Goal: Task Accomplishment & Management: Manage account settings

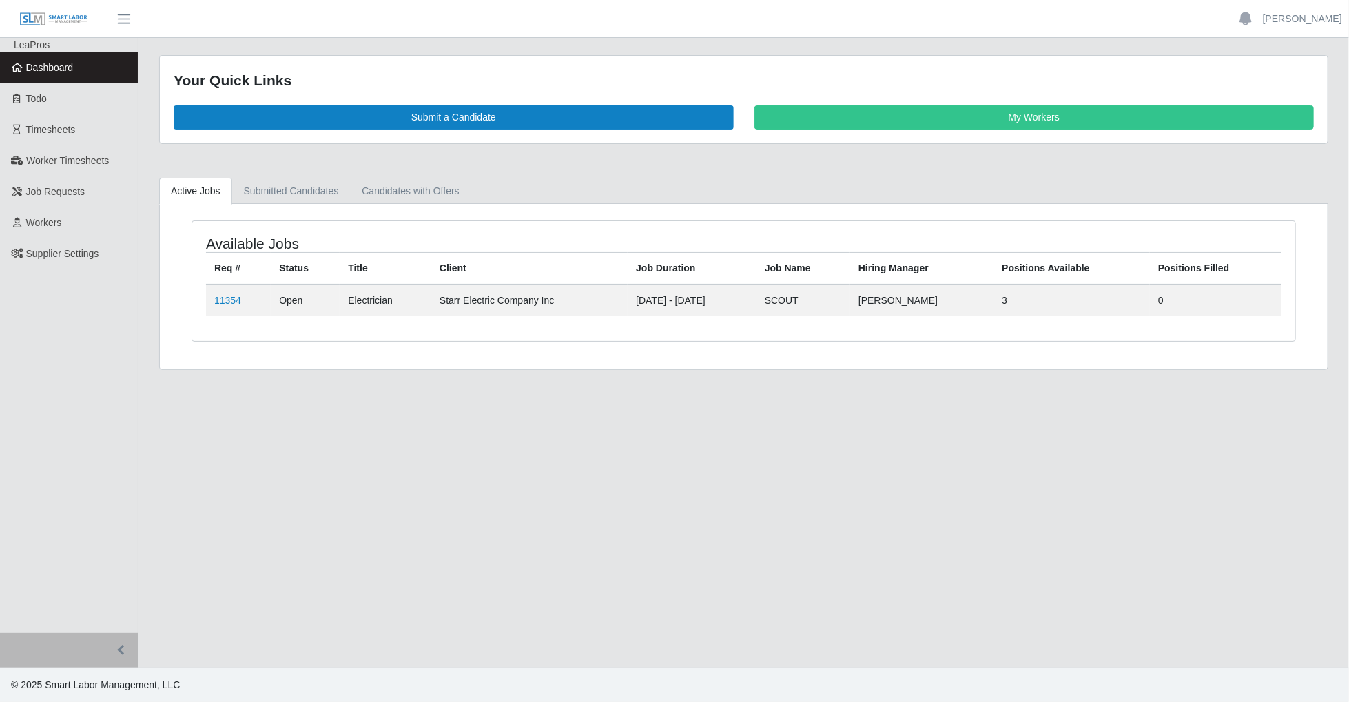
click at [810, 399] on main "Your Quick Links Submit a Candidate My Workers Active Jobs Submitted Candidates…" at bounding box center [744, 353] width 1211 height 630
click at [1298, 15] on link "[PERSON_NAME]" at bounding box center [1302, 19] width 79 height 14
click at [1296, 65] on link "Settings" at bounding box center [1287, 66] width 124 height 29
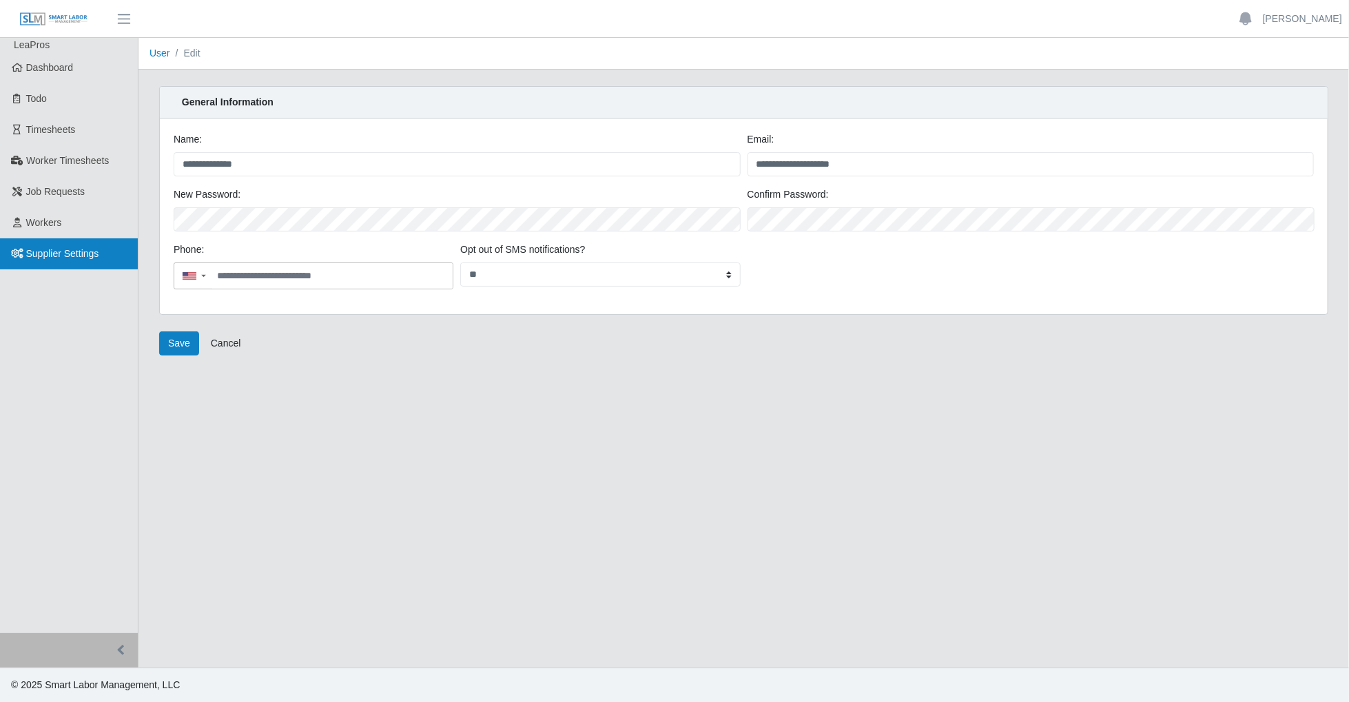
click at [52, 254] on span "Supplier Settings" at bounding box center [62, 253] width 73 height 11
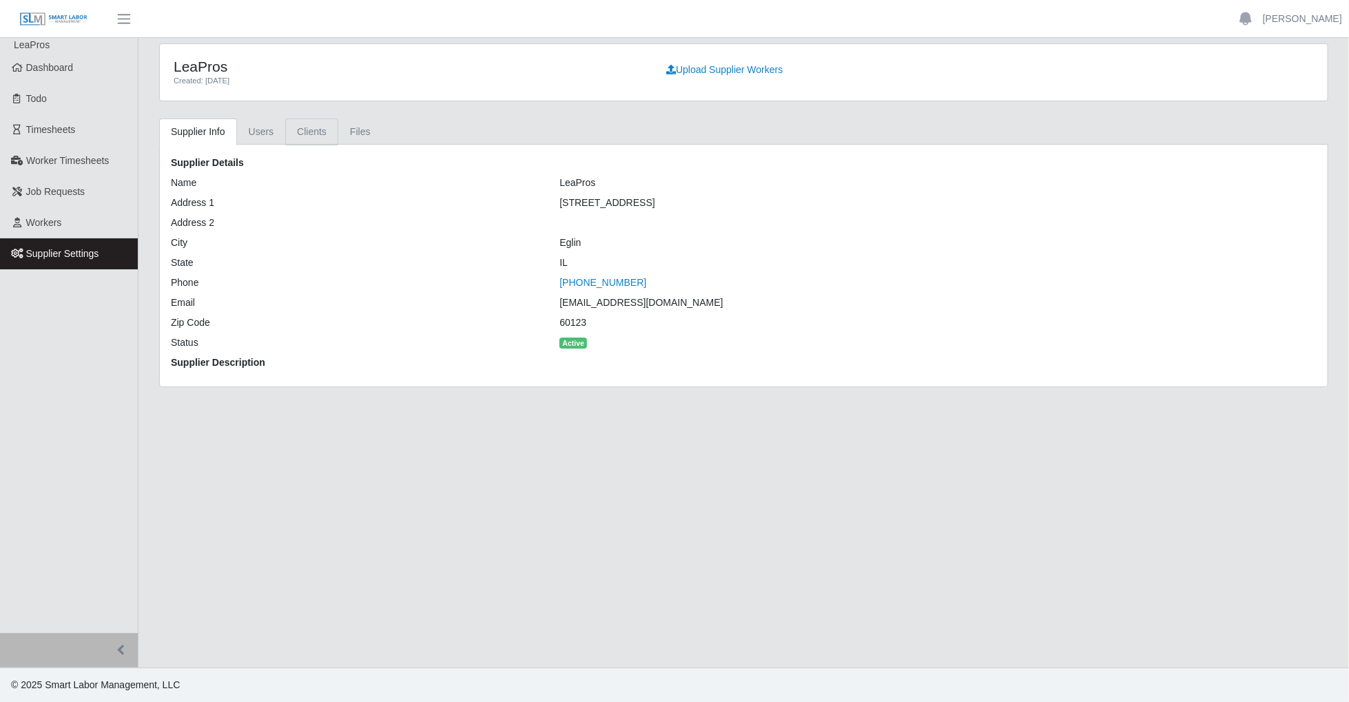
click at [309, 129] on link "Clients" at bounding box center [311, 132] width 53 height 27
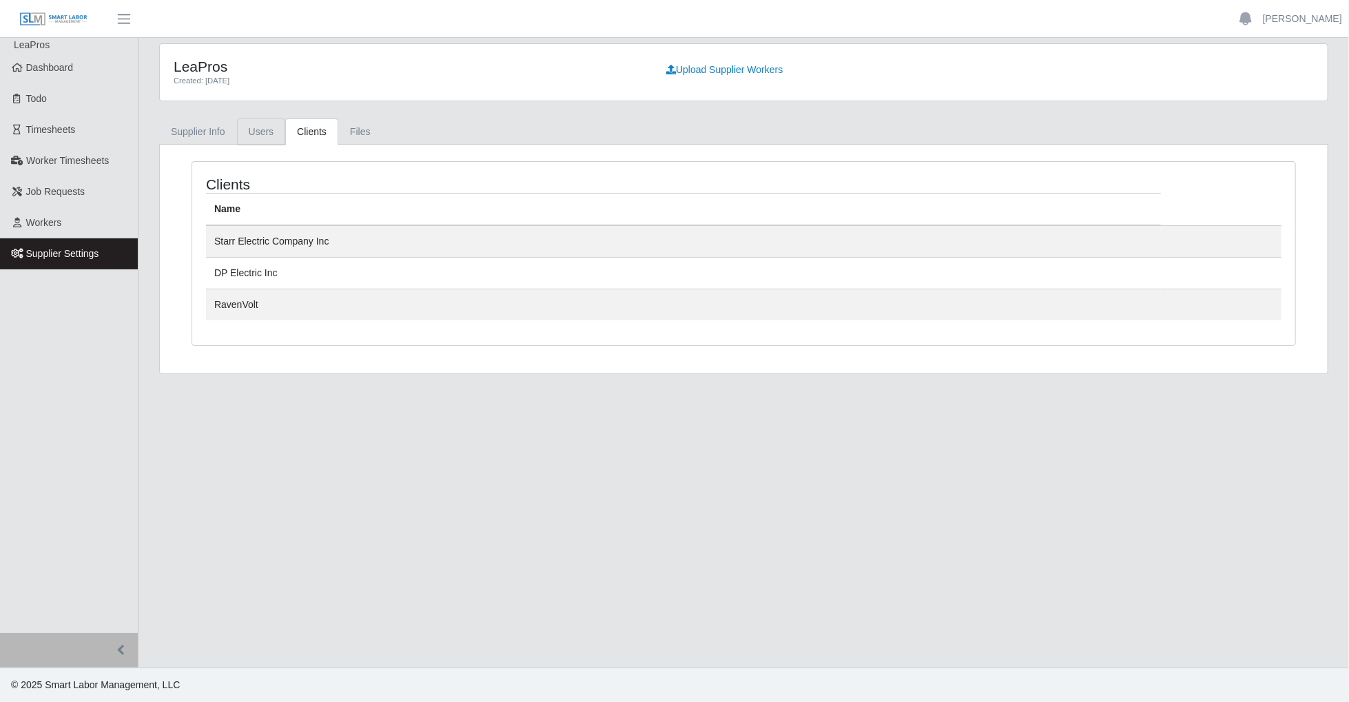
click at [238, 126] on link "Users" at bounding box center [261, 132] width 49 height 27
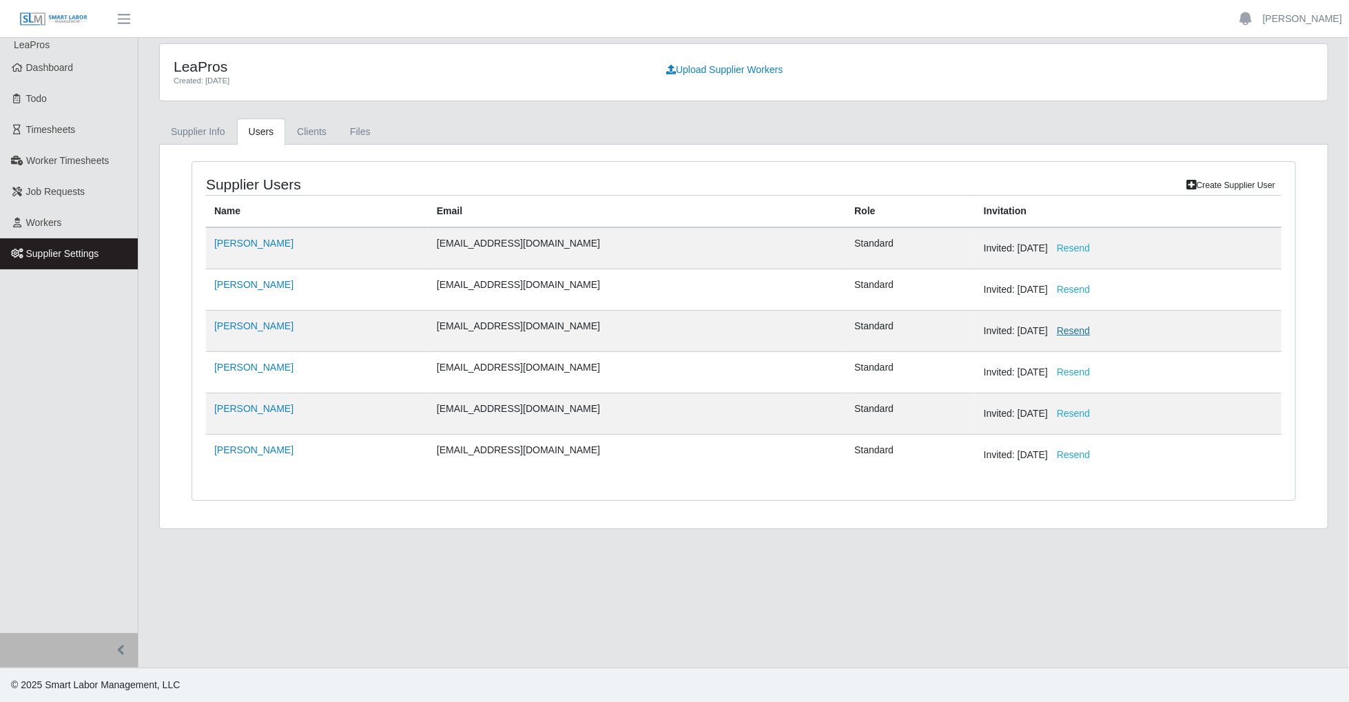
click at [1048, 330] on button "Resend" at bounding box center [1073, 331] width 51 height 24
